Goal: Task Accomplishment & Management: Use online tool/utility

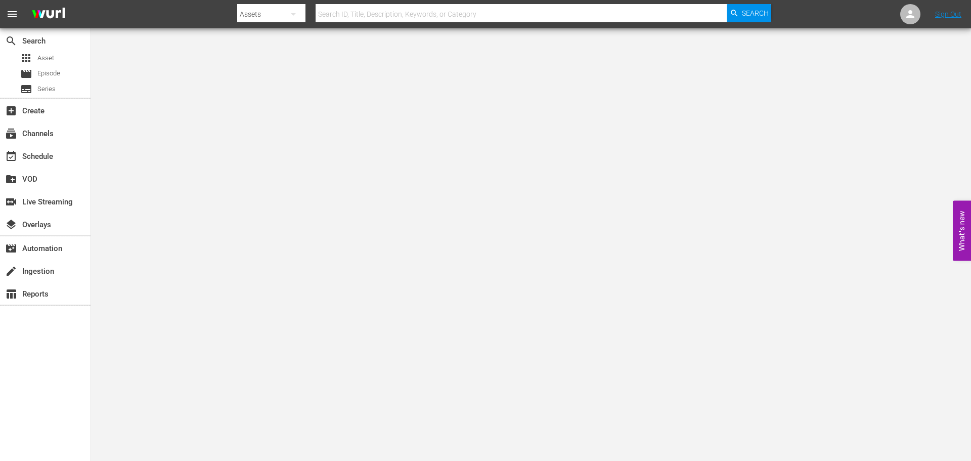
click at [395, 19] on input "text" at bounding box center [521, 14] width 411 height 24
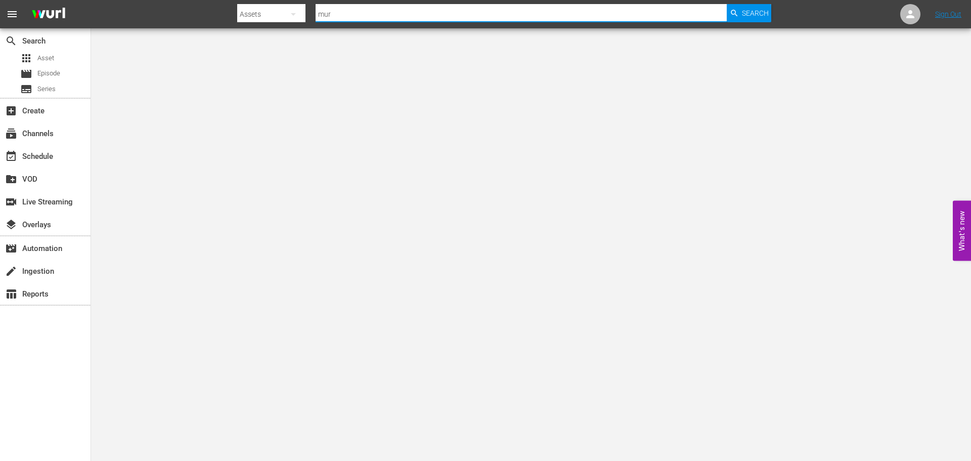
type input "murder before even"
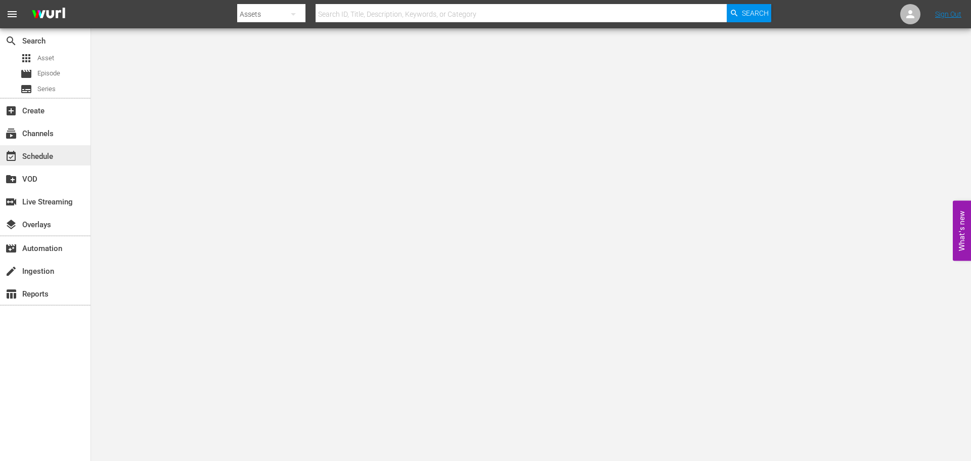
click at [34, 155] on div "event_available Schedule" at bounding box center [28, 154] width 57 height 9
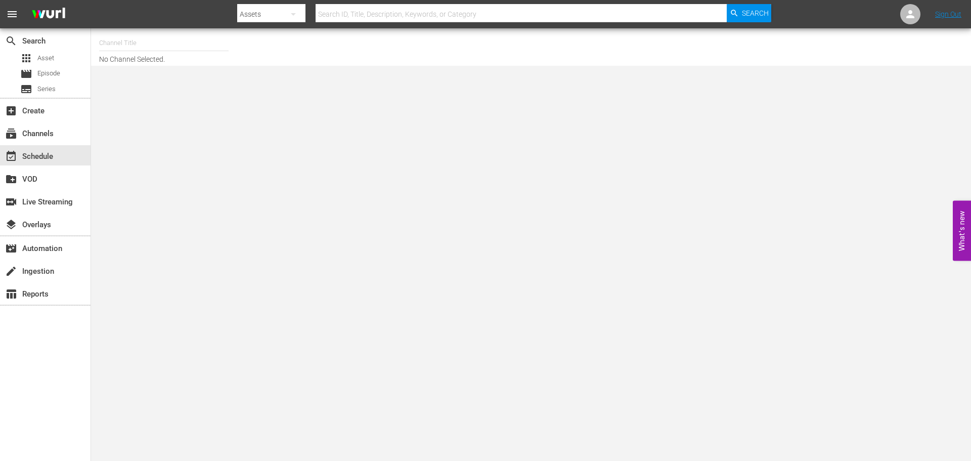
click at [123, 38] on input "text" at bounding box center [163, 43] width 129 height 24
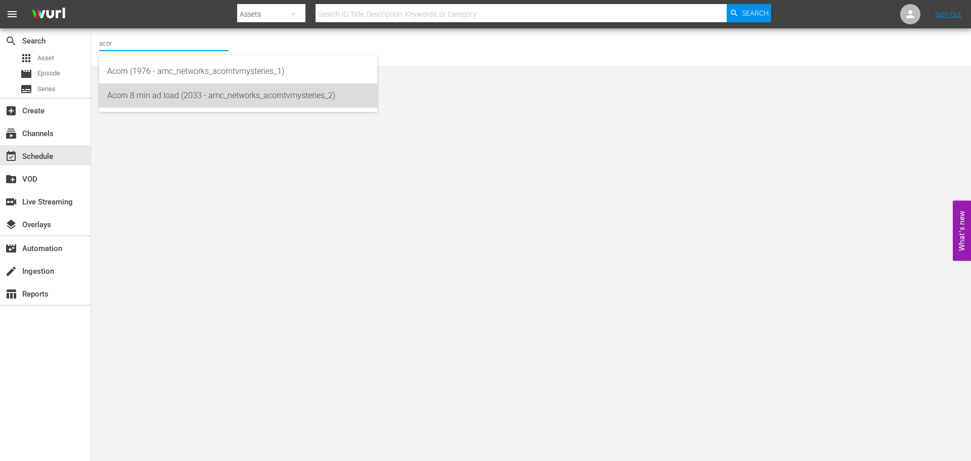
click at [168, 93] on div "Acorn 8 min ad load (2033 - amc_networks_acorntvmysteries_2)" at bounding box center [238, 95] width 262 height 24
type input "Acorn 8 min ad load (2033 - amc_networks_acorntvmysteries_2)"
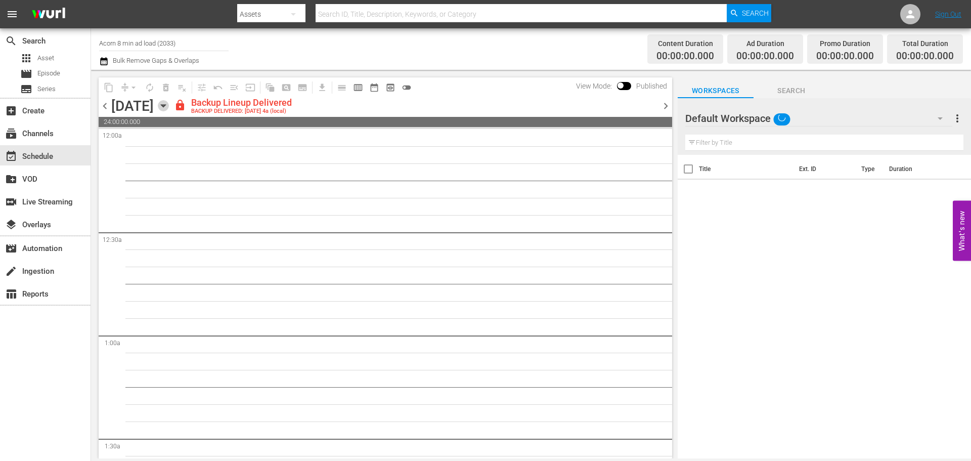
click at [165, 105] on icon "button" at bounding box center [163, 106] width 5 height 3
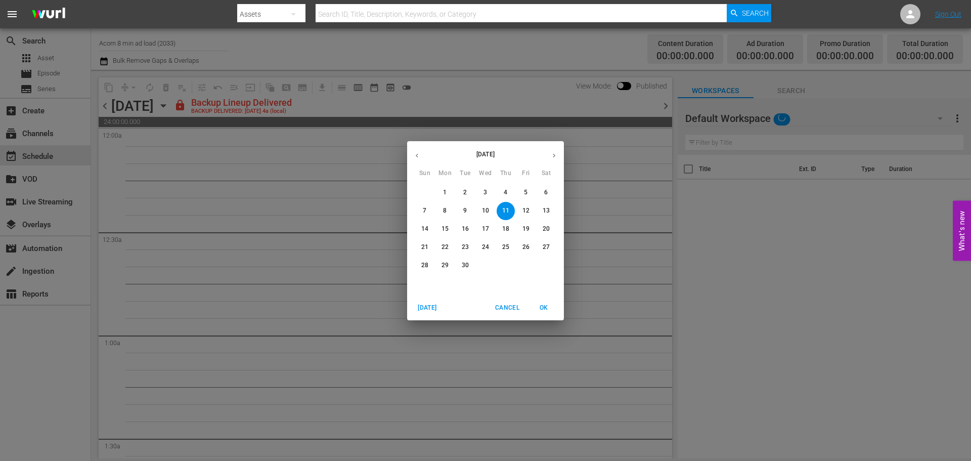
click at [464, 265] on p "30" at bounding box center [465, 265] width 7 height 9
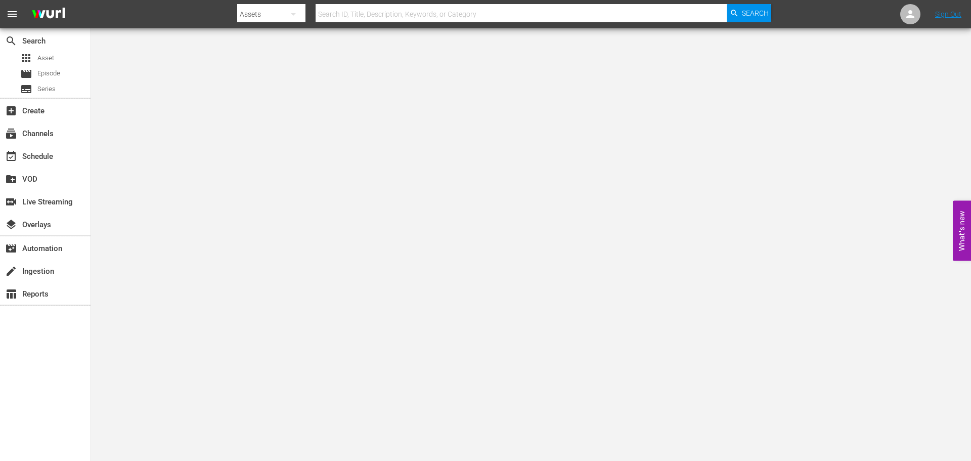
click at [359, 13] on input "text" at bounding box center [521, 14] width 411 height 24
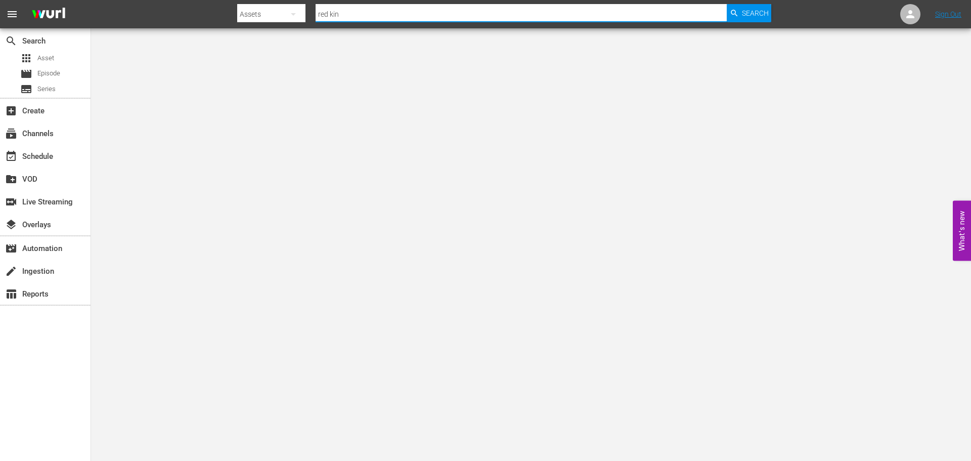
type input "red king"
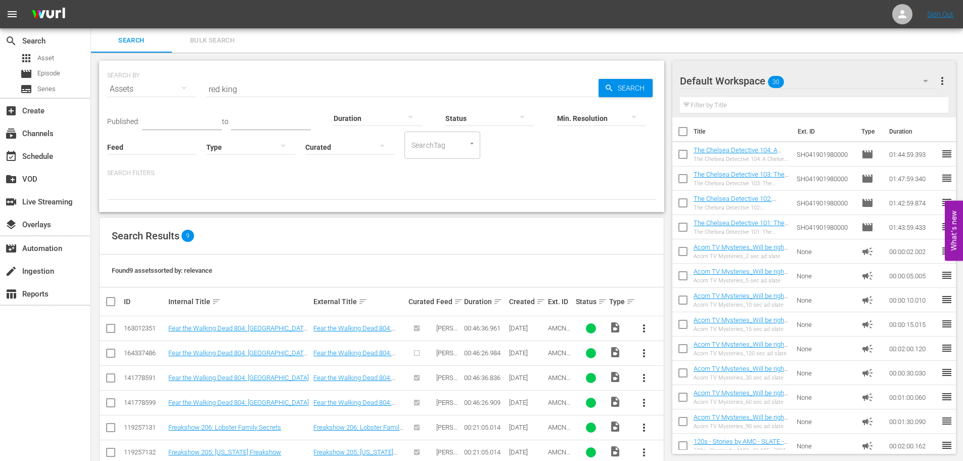
click at [327, 100] on input "red king" at bounding box center [402, 89] width 392 height 24
type input "foyle's war"
